Goal: Task Accomplishment & Management: Manage account settings

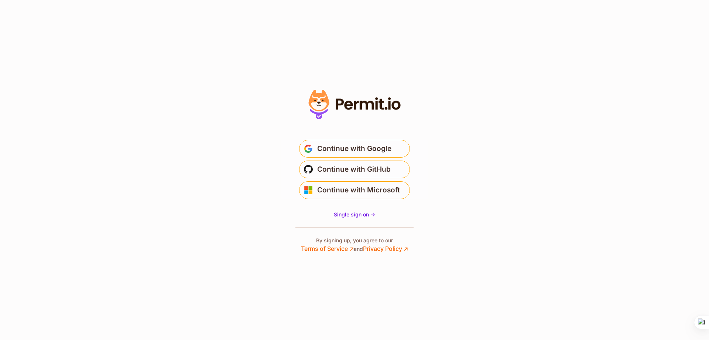
drag, startPoint x: 0, startPoint y: 0, endPoint x: 427, endPoint y: 125, distance: 445.1
click at [518, 155] on section "Or" at bounding box center [354, 170] width 709 height 340
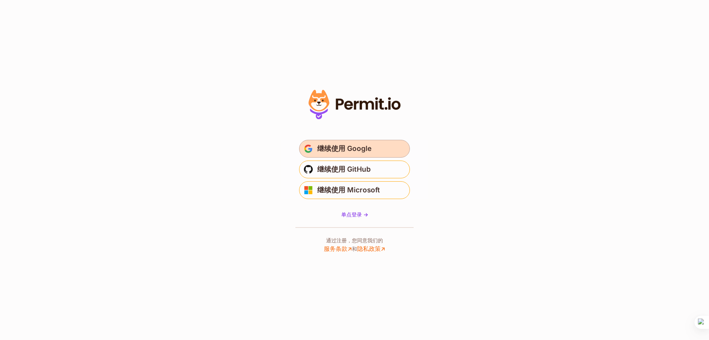
click at [329, 150] on font "继续使用 Google" at bounding box center [344, 148] width 54 height 8
